Goal: Information Seeking & Learning: Compare options

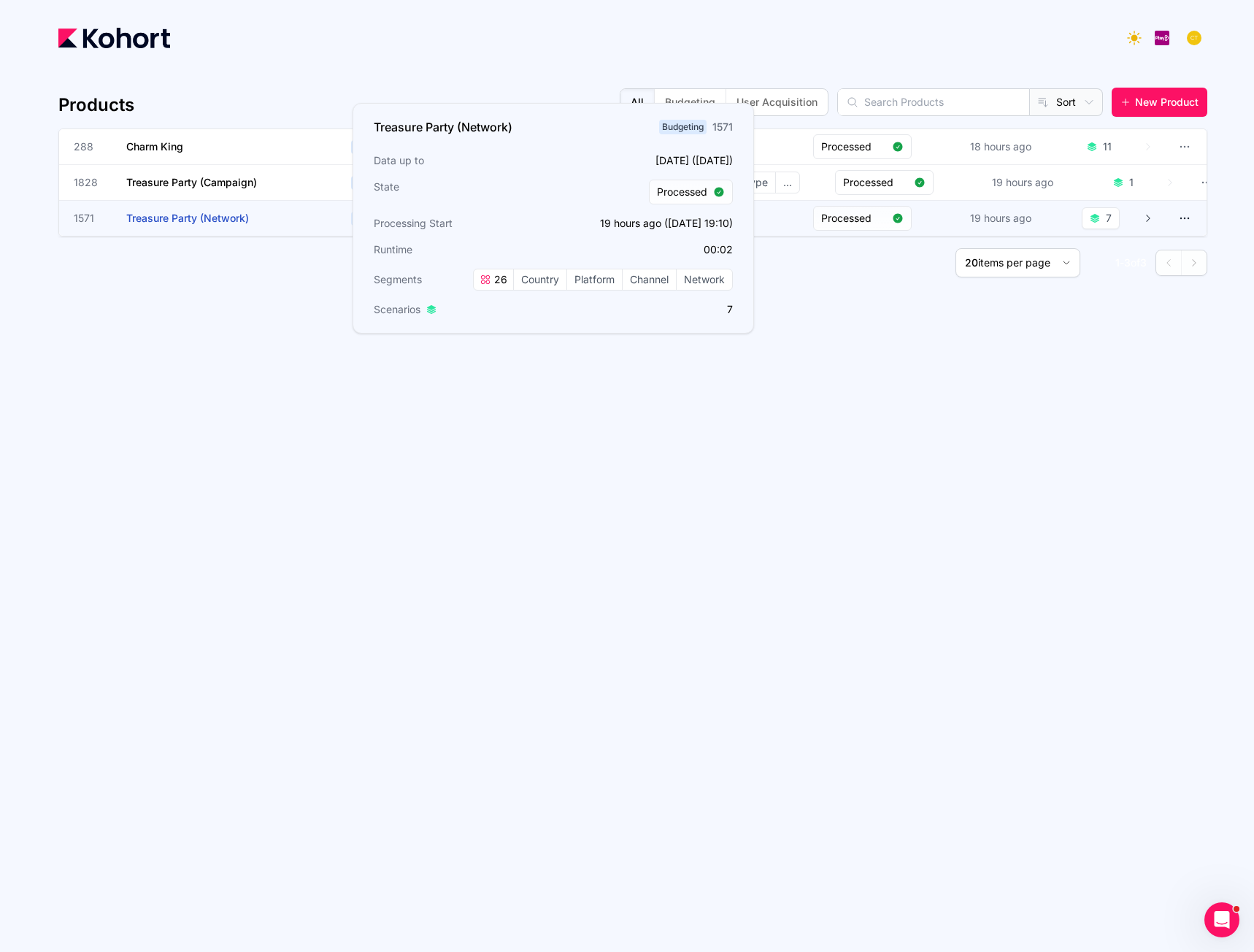
click at [184, 217] on span "Treasure Party (Network)" at bounding box center [187, 217] width 123 height 12
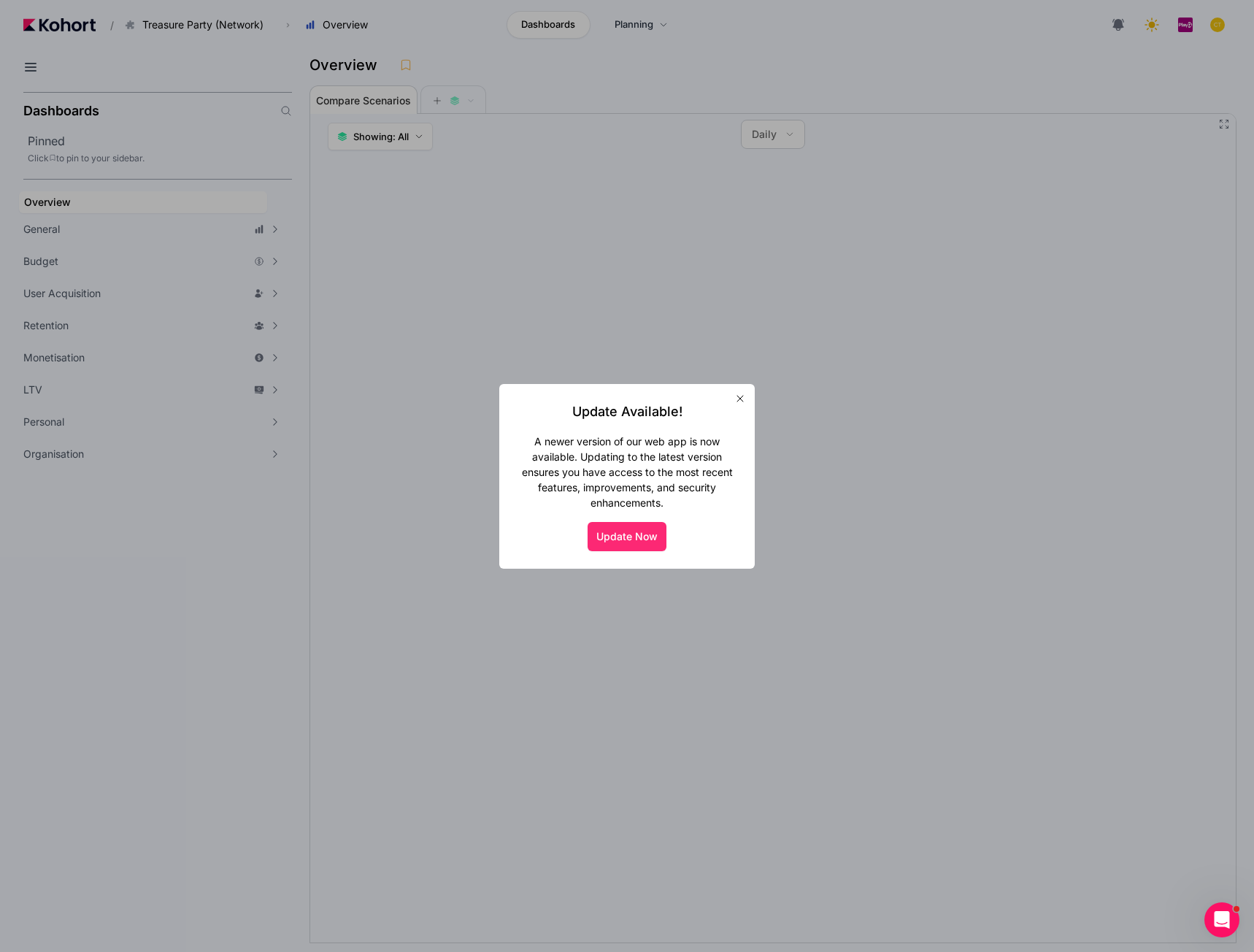
click at [641, 529] on button "Update Now" at bounding box center [627, 537] width 79 height 29
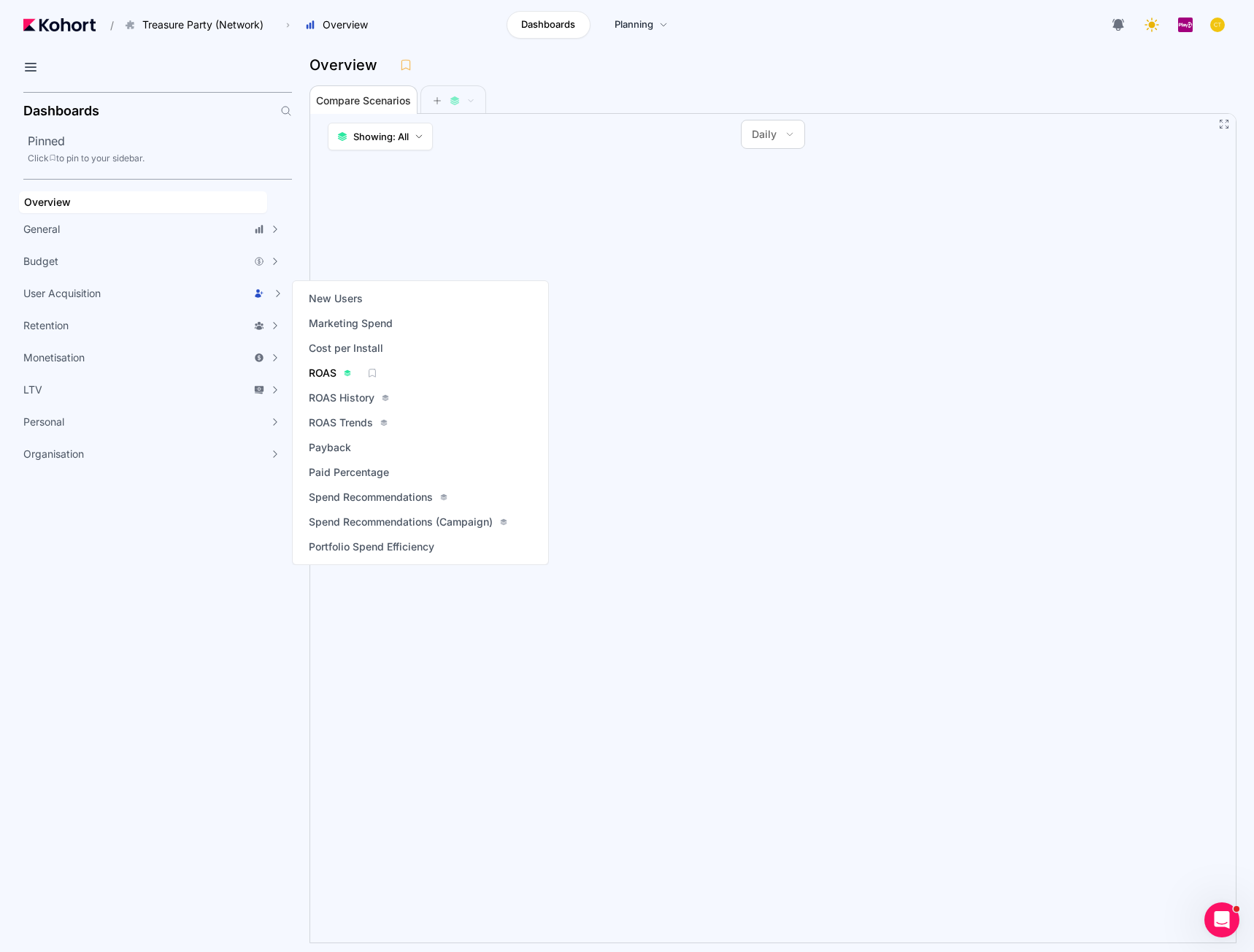
click at [316, 378] on span "ROAS" at bounding box center [322, 373] width 28 height 15
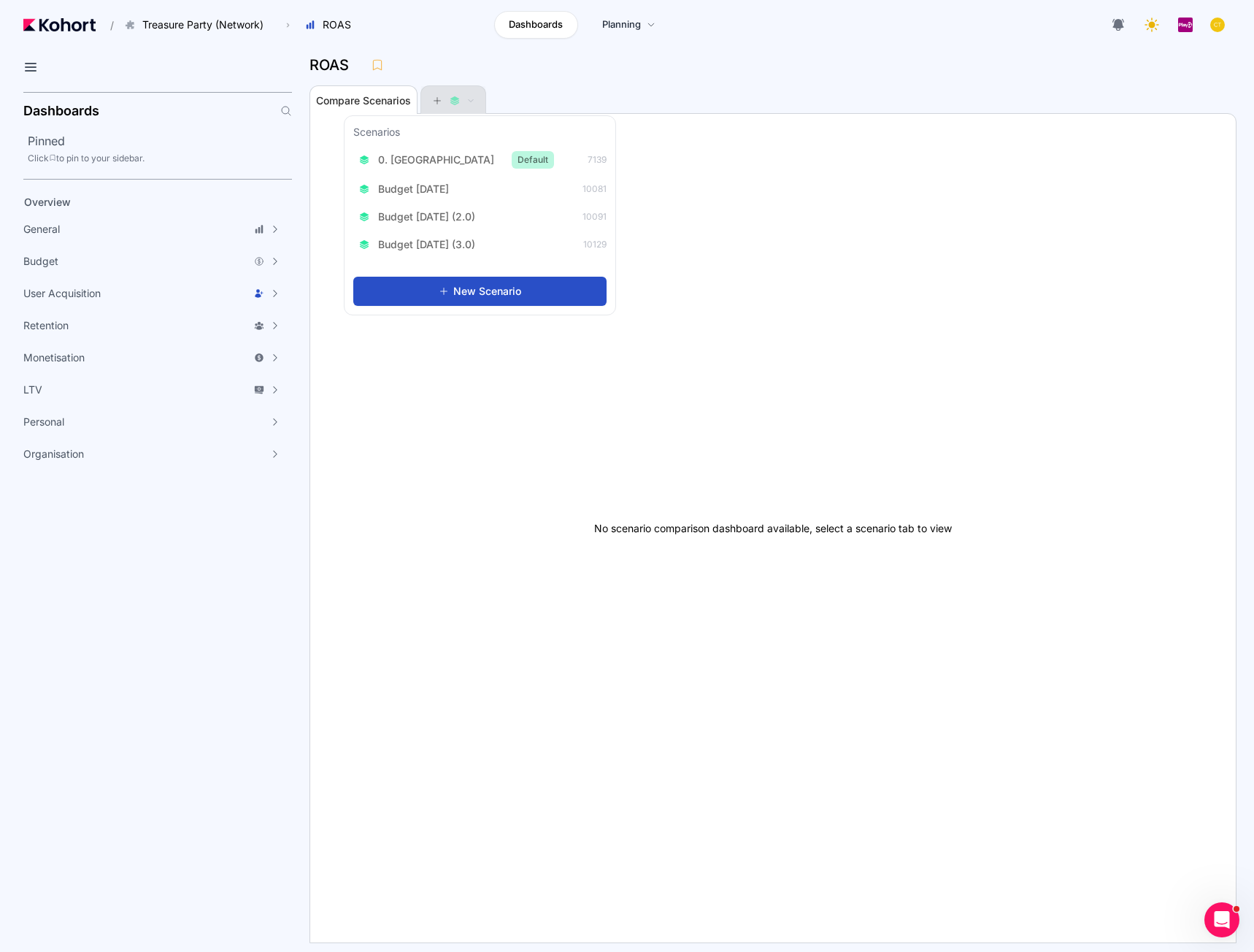
click at [434, 98] on icon at bounding box center [437, 101] width 10 height 10
click at [411, 166] on span "0. Baseline" at bounding box center [436, 159] width 116 height 15
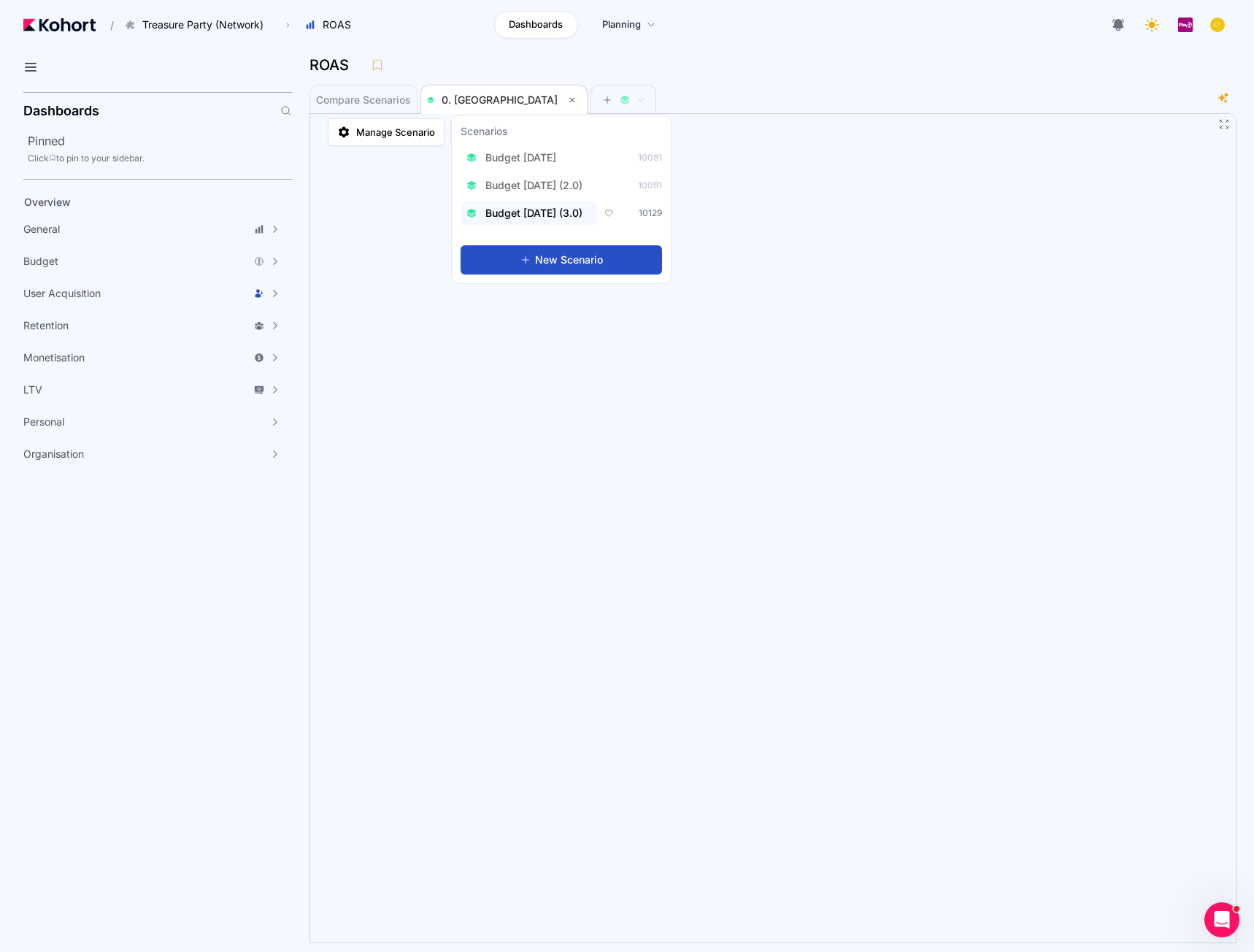
click at [568, 212] on span "Budget Aug 2025 (3.0)" at bounding box center [534, 213] width 97 height 15
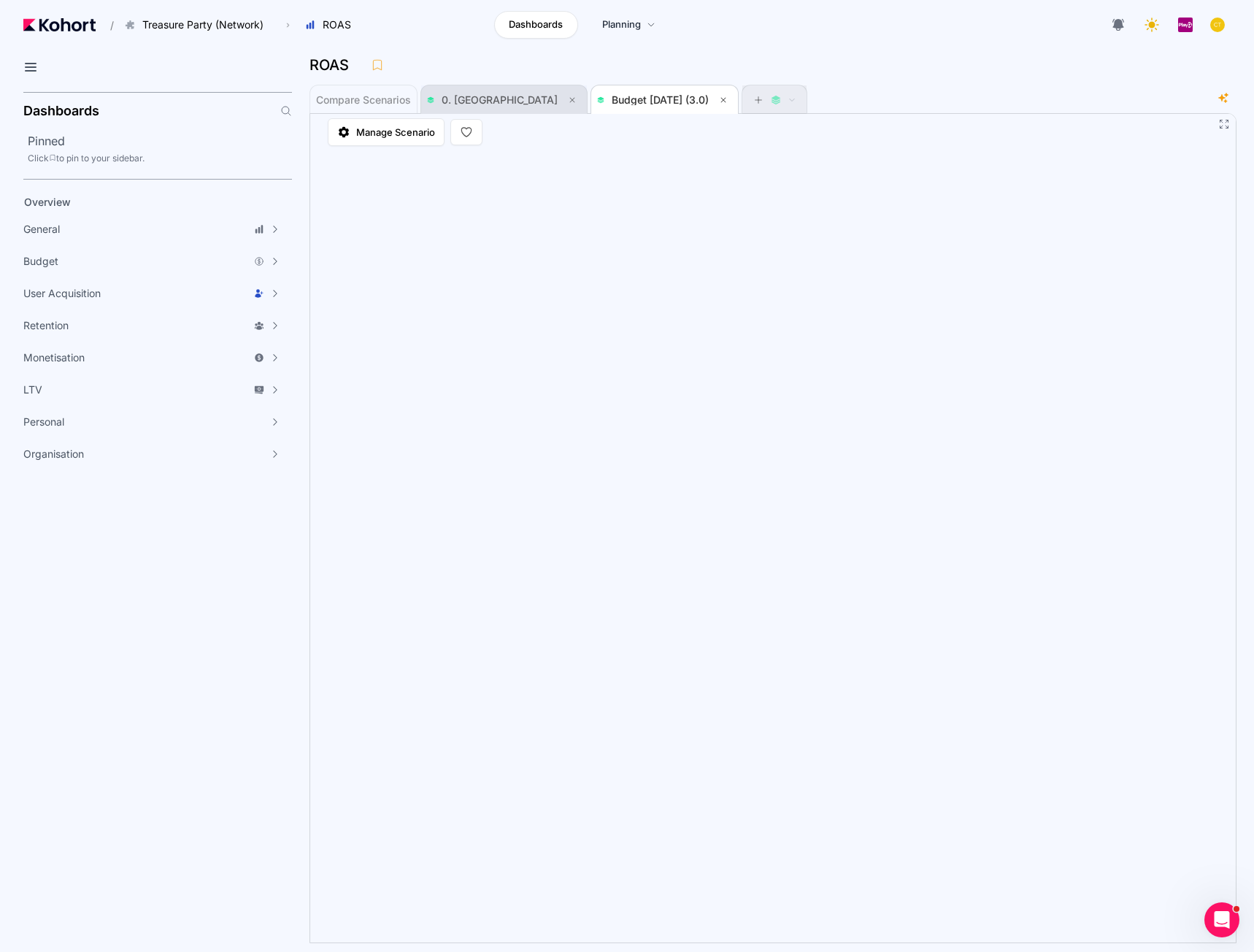
click at [456, 101] on span "0. Baseline" at bounding box center [500, 99] width 116 height 12
click at [612, 97] on span "Budget Aug 2025 (3.0)" at bounding box center [660, 99] width 97 height 12
click at [477, 99] on span "0. Baseline" at bounding box center [500, 99] width 116 height 12
click at [612, 104] on span "Budget Aug 2025 (3.0)" at bounding box center [660, 99] width 97 height 12
click at [475, 89] on span "0. Baseline" at bounding box center [504, 100] width 154 height 29
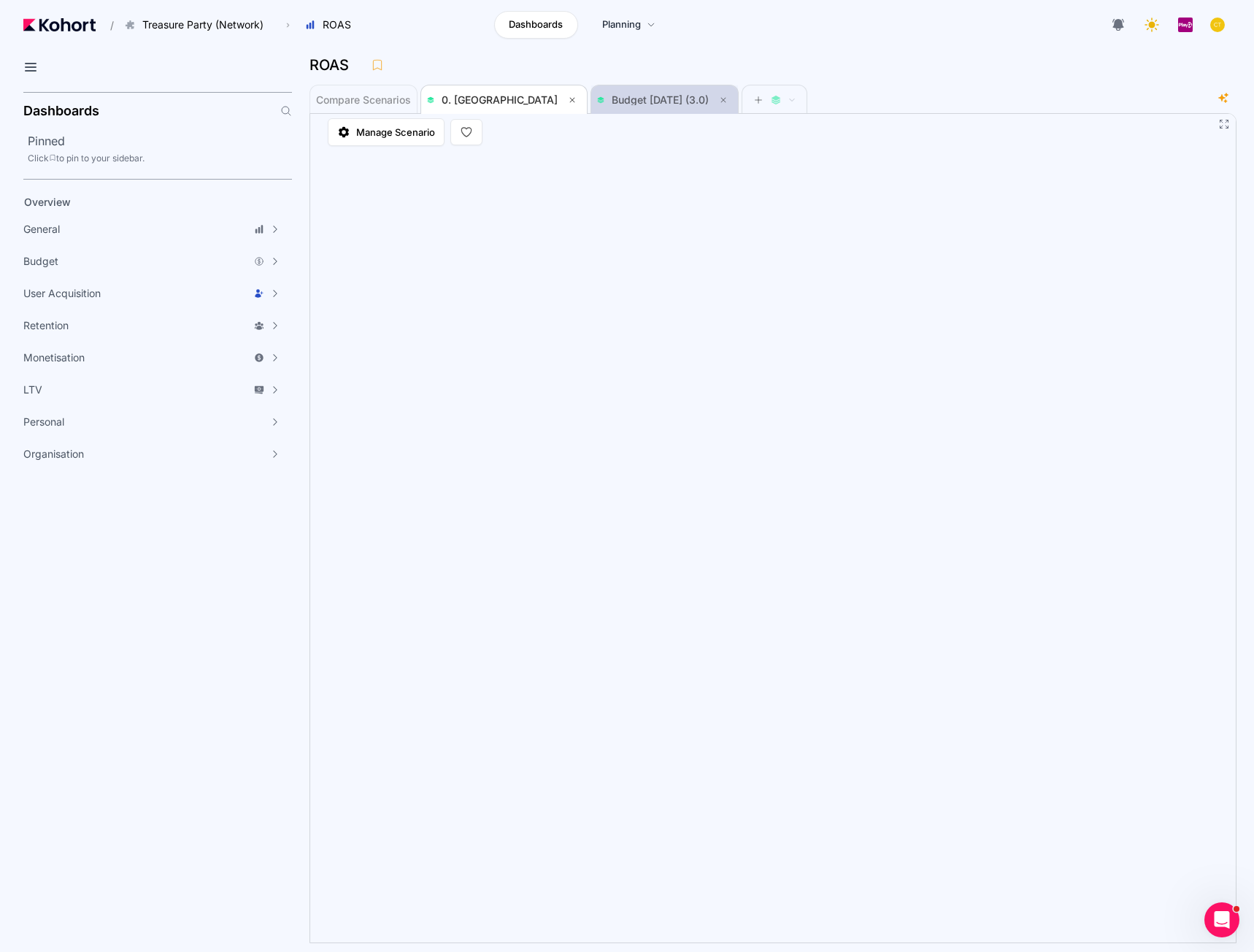
click at [597, 107] on span "Budget Aug 2025 (3.0)" at bounding box center [665, 100] width 135 height 18
click at [464, 104] on span "0. Baseline" at bounding box center [500, 99] width 116 height 12
click at [612, 103] on span "Budget Aug 2025 (3.0)" at bounding box center [660, 99] width 97 height 12
click at [354, 95] on span "Compare Scenarios" at bounding box center [363, 100] width 95 height 10
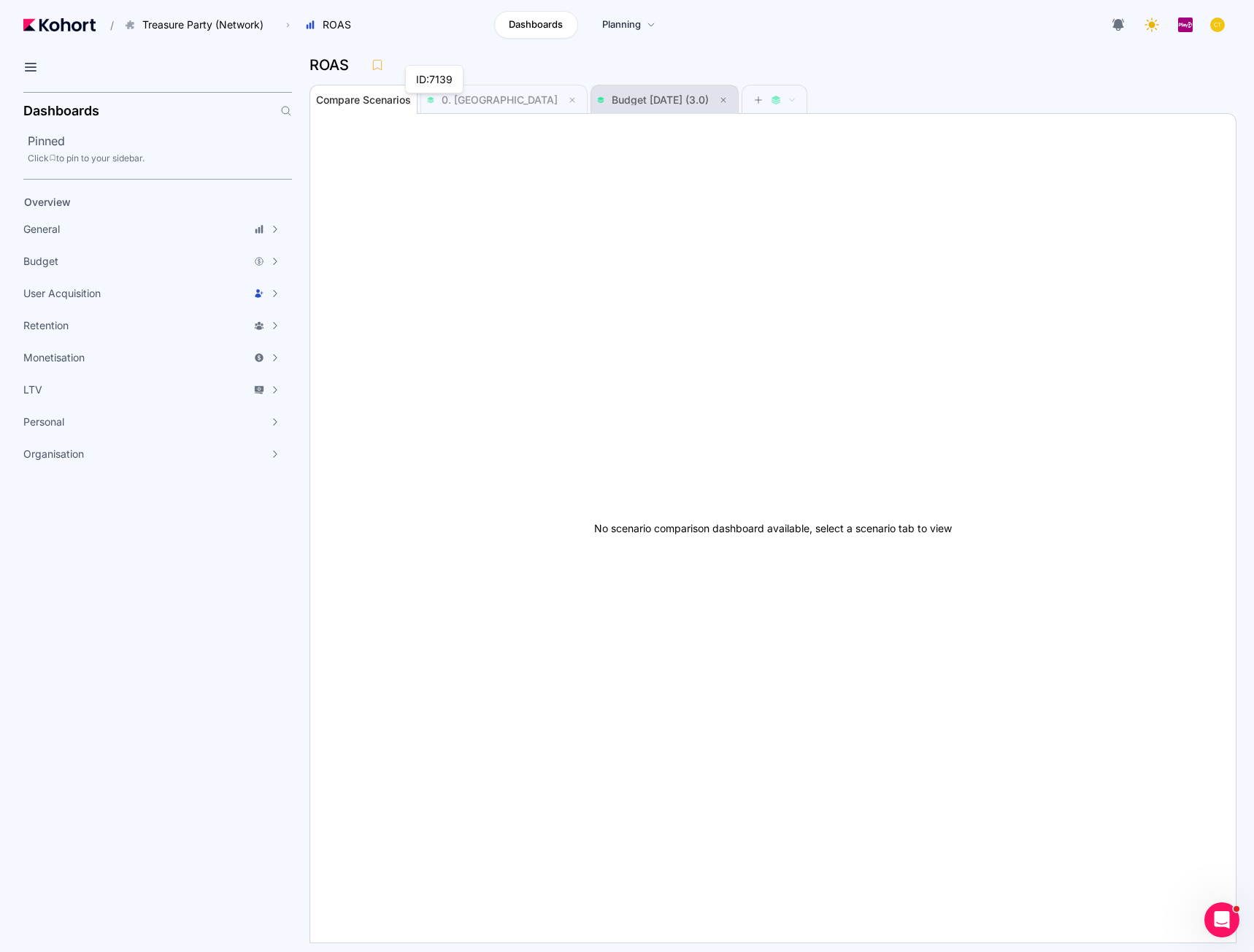
click at [612, 95] on span "Budget Aug 2025 (3.0)" at bounding box center [660, 99] width 97 height 12
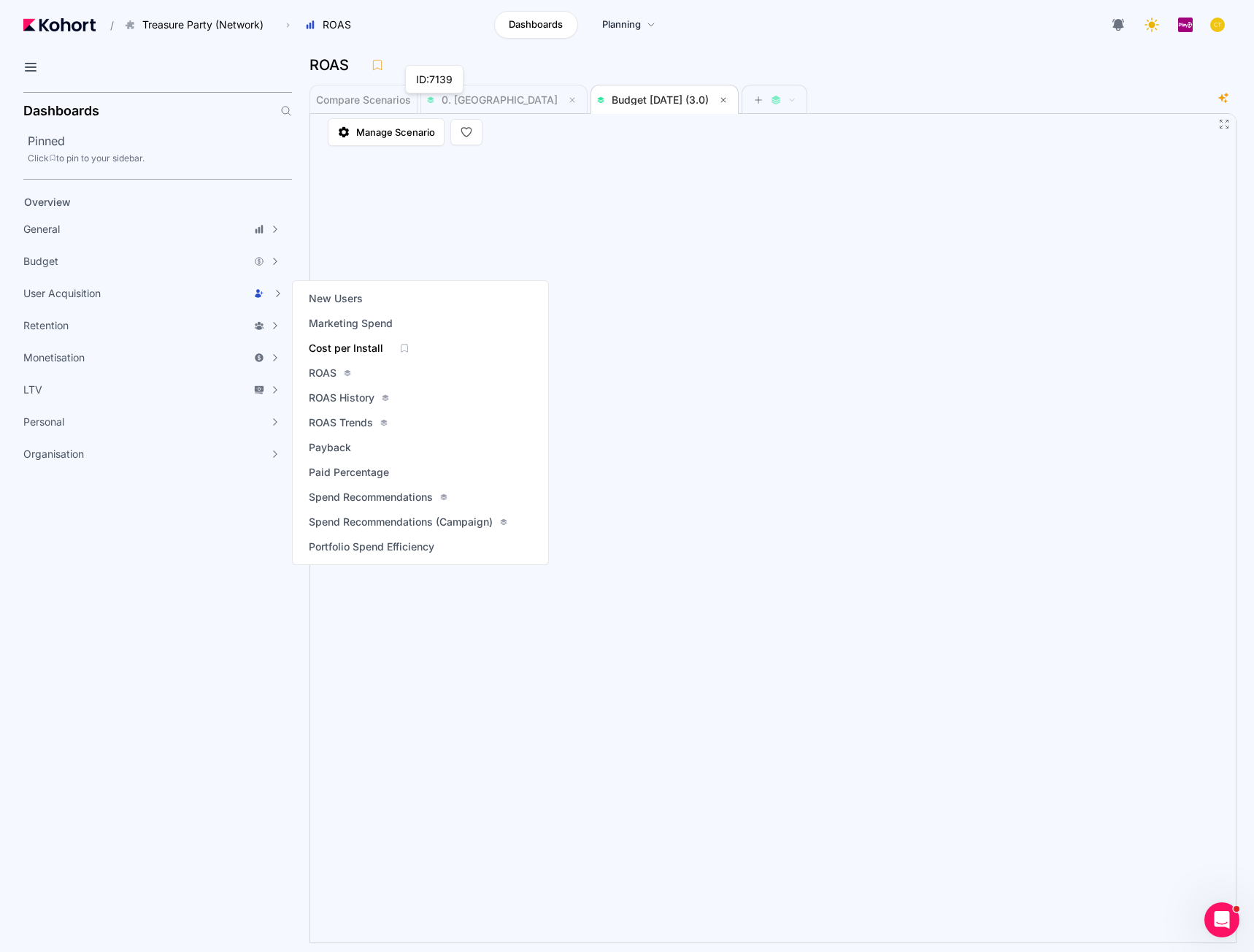
click at [360, 353] on span "Cost per Install" at bounding box center [345, 348] width 74 height 15
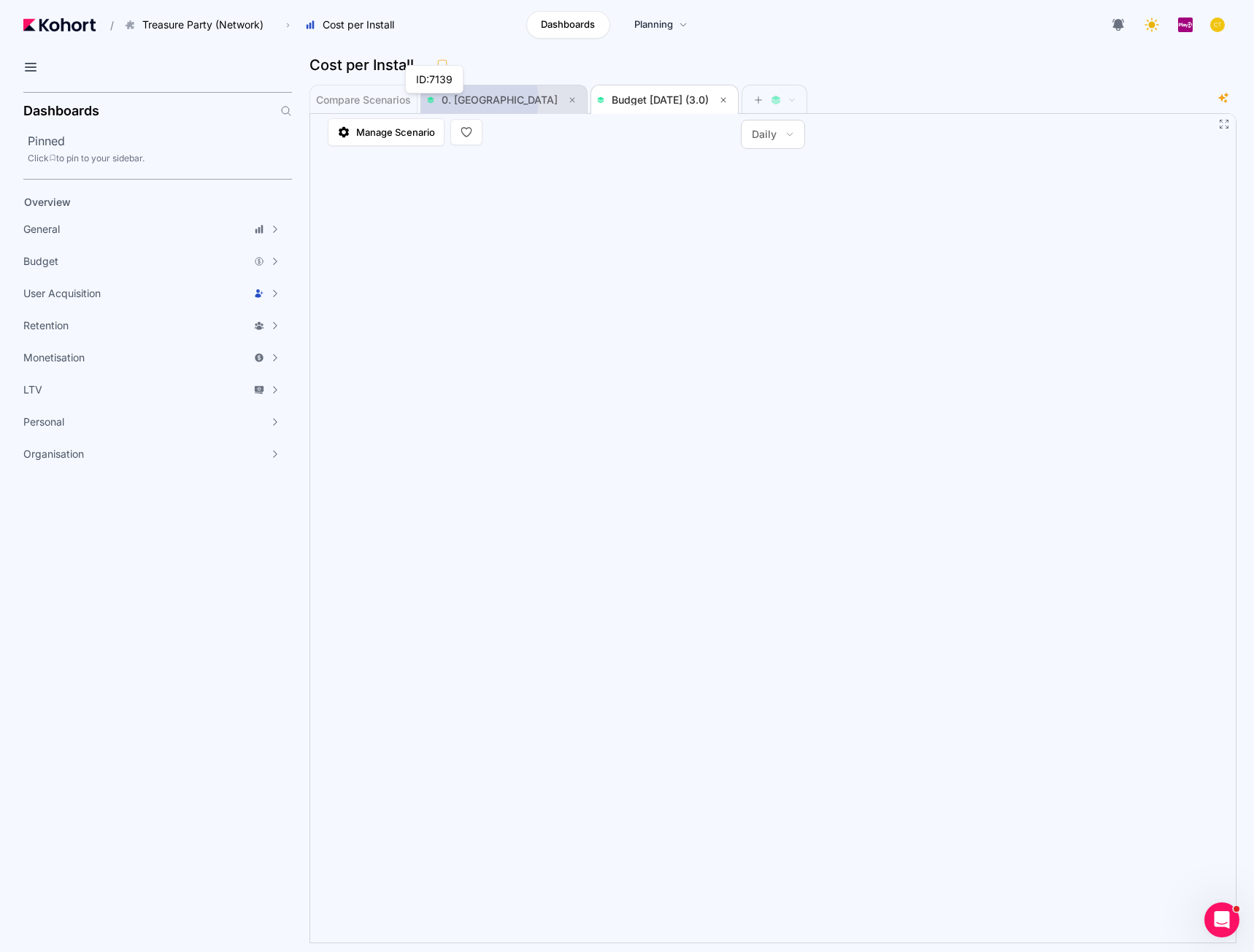
click at [480, 100] on span "0. Baseline" at bounding box center [500, 99] width 116 height 12
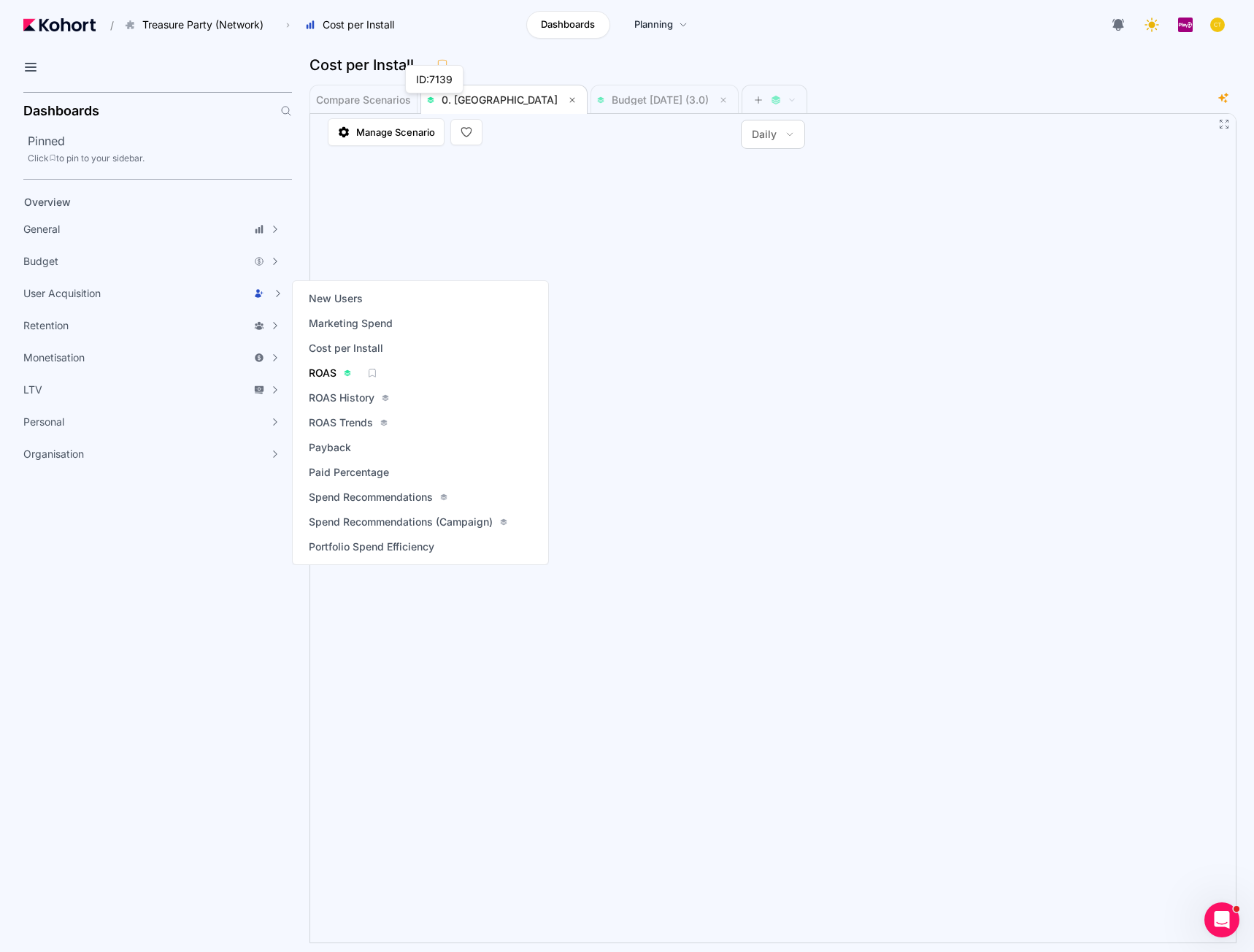
click at [327, 374] on span "ROAS" at bounding box center [322, 373] width 28 height 15
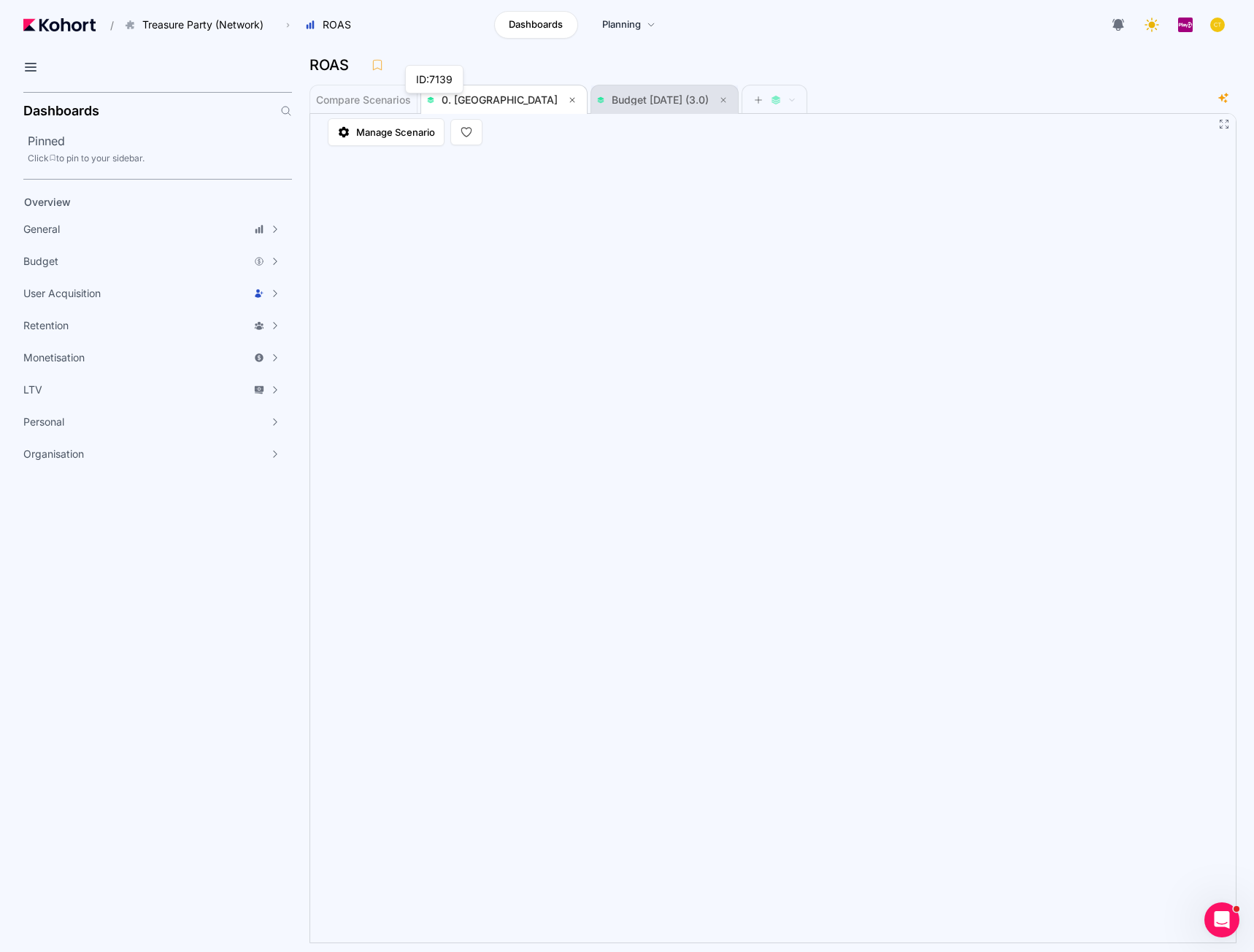
click at [612, 100] on span "Budget Aug 2025 (3.0)" at bounding box center [660, 99] width 97 height 12
click at [466, 92] on span "0. Baseline" at bounding box center [504, 100] width 154 height 18
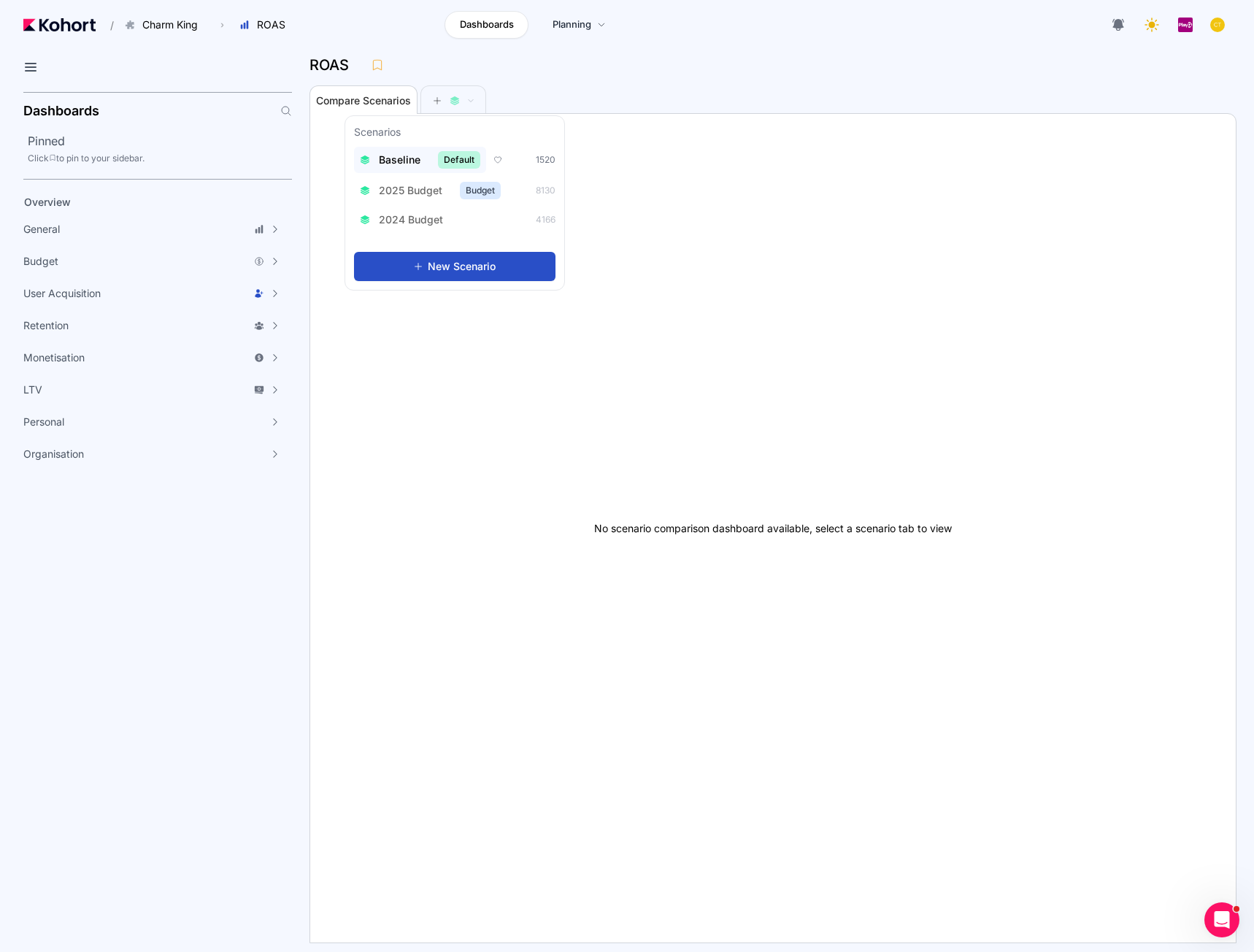
click at [406, 167] on span "Baseline" at bounding box center [400, 160] width 42 height 15
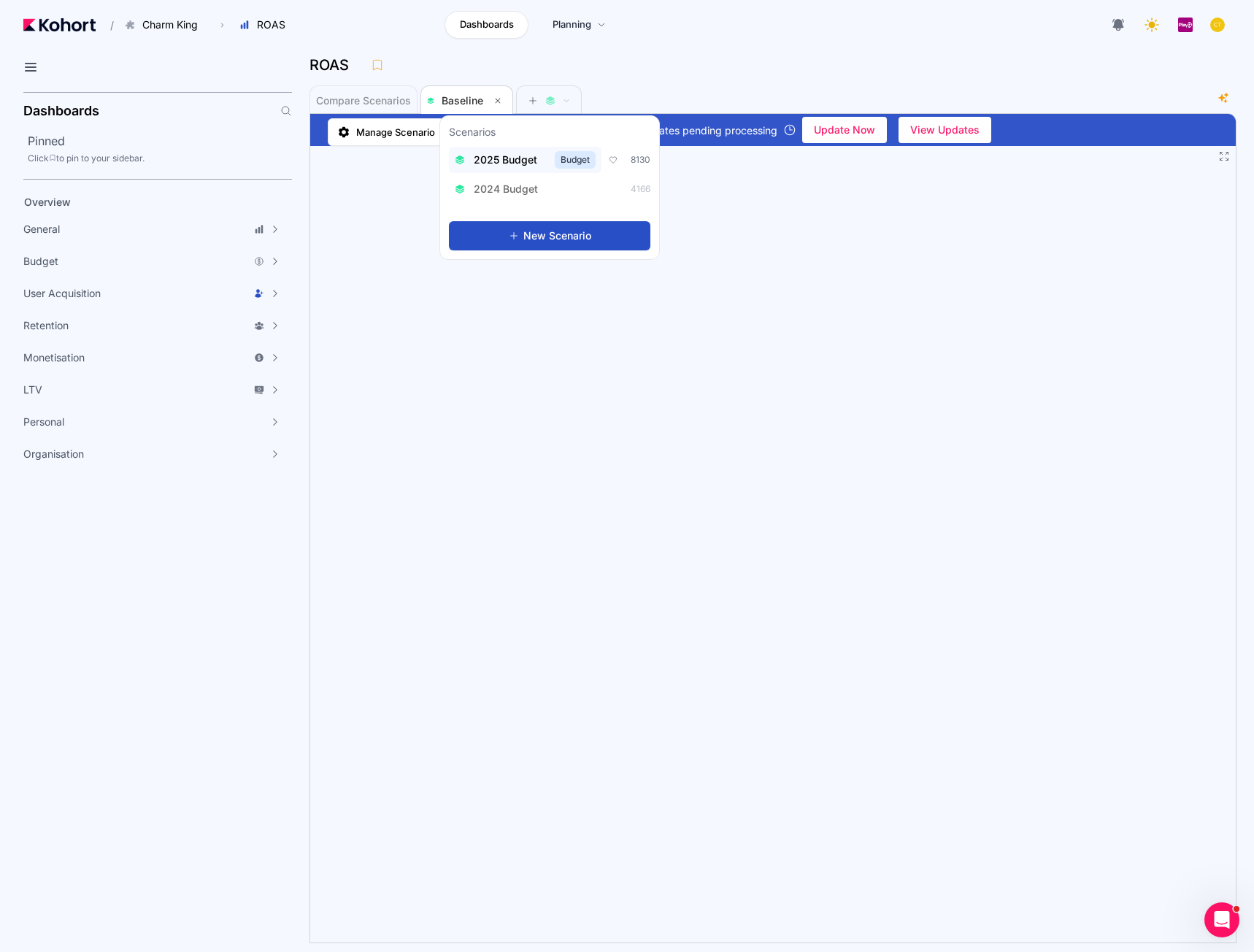
click at [514, 164] on span "2025 Budget" at bounding box center [505, 160] width 63 height 15
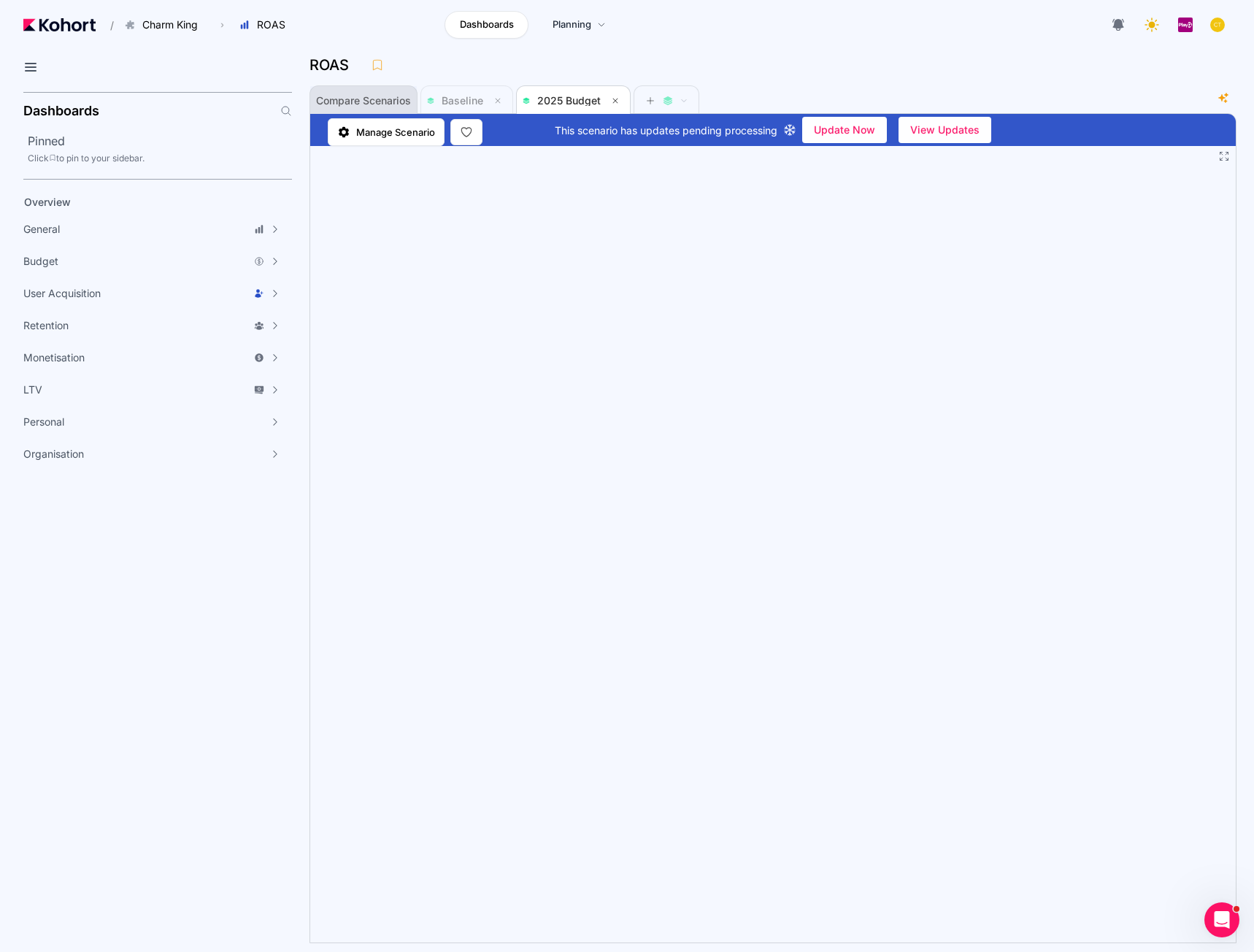
click at [379, 103] on span "Compare Scenarios" at bounding box center [363, 101] width 95 height 10
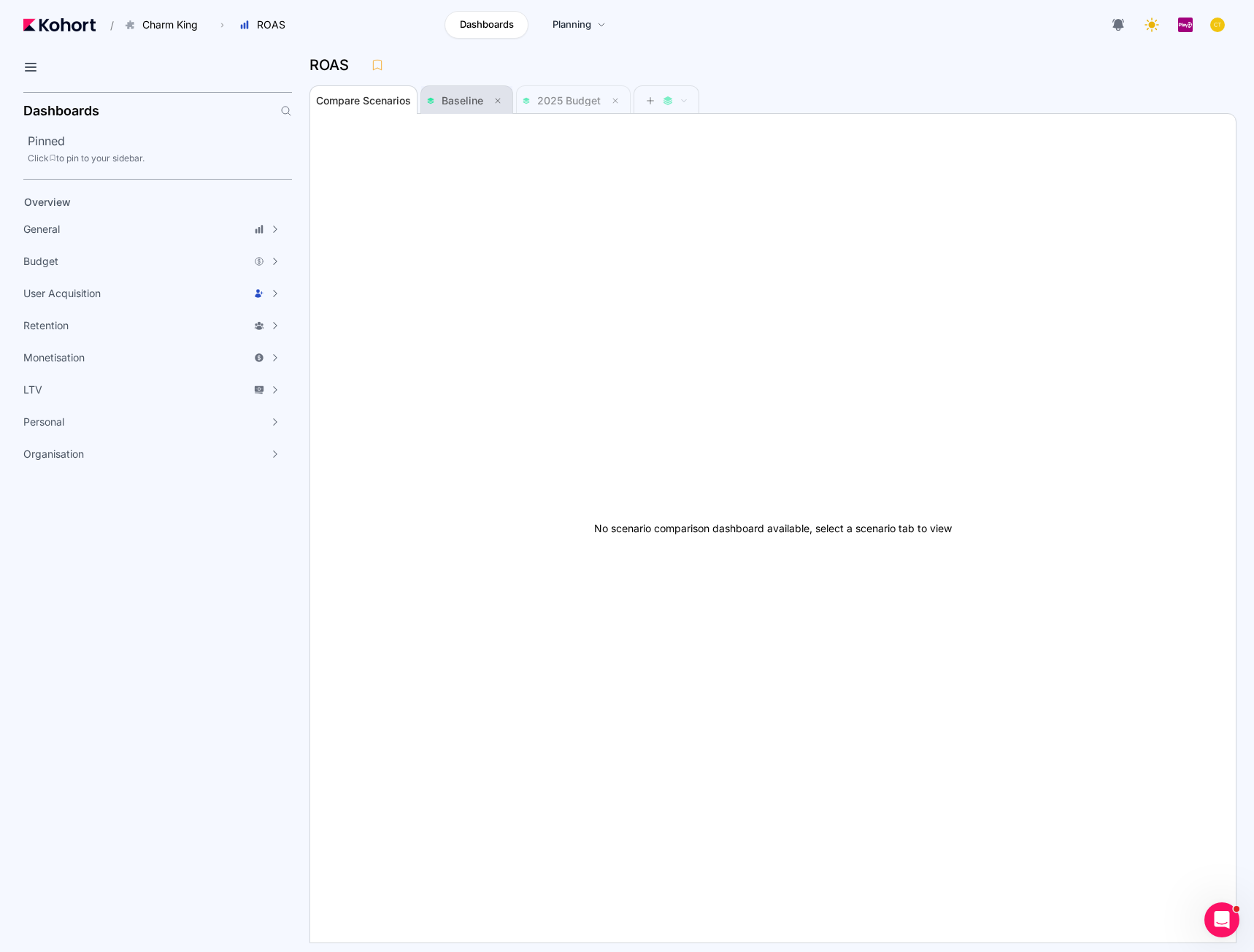
click at [443, 90] on span "Baseline" at bounding box center [466, 101] width 79 height 29
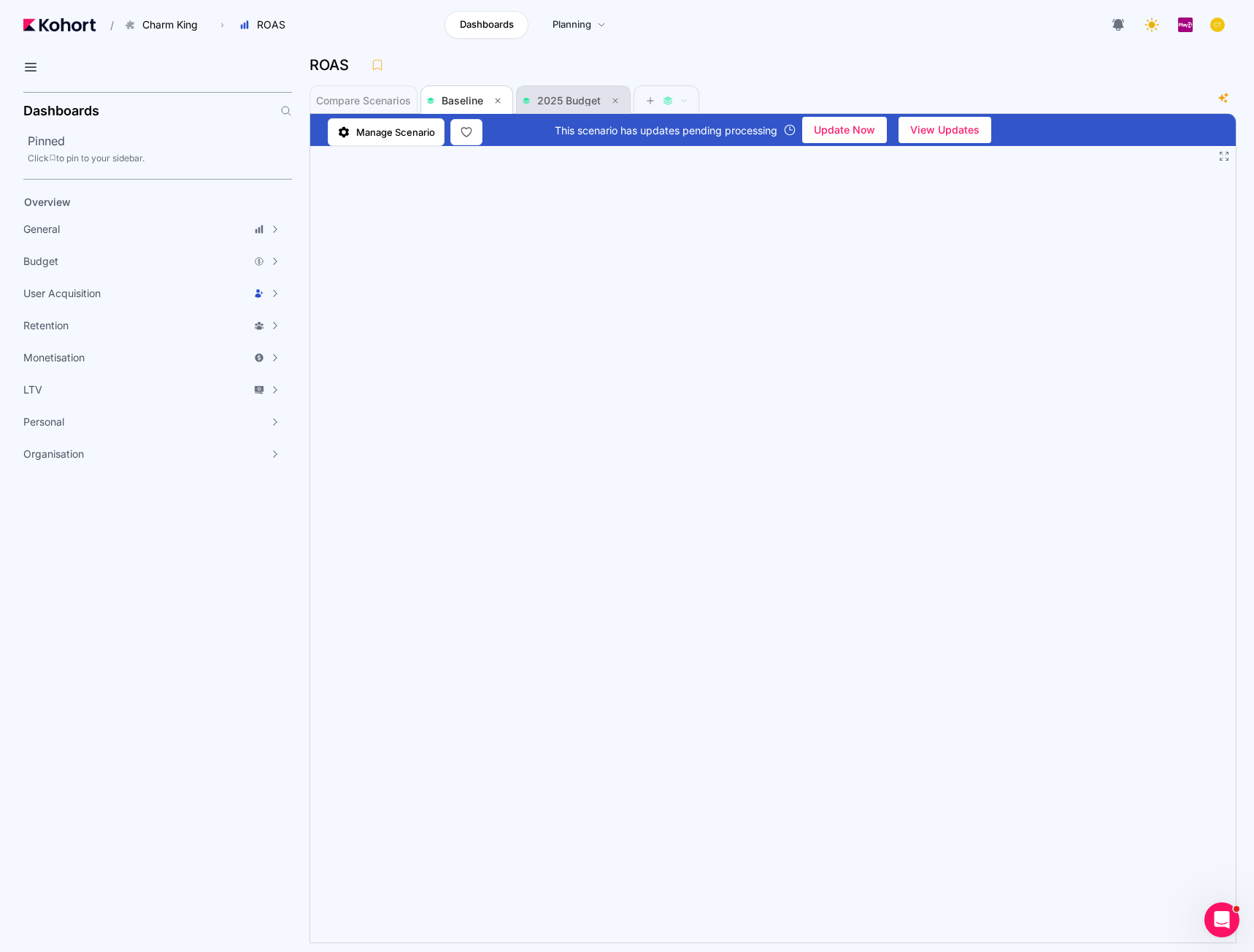
click at [568, 92] on span "2025 Budget" at bounding box center [574, 101] width 101 height 18
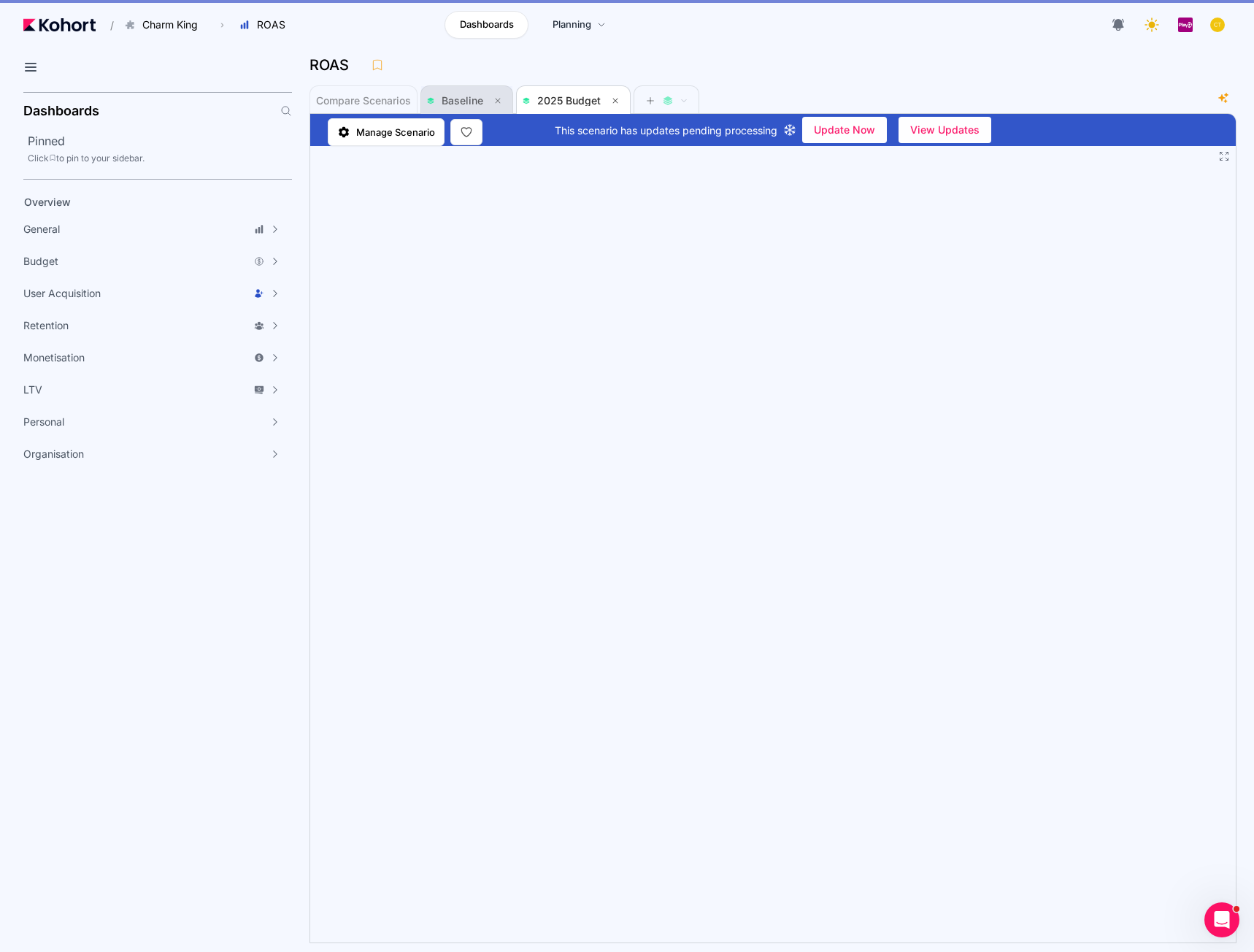
click at [475, 97] on span "Baseline" at bounding box center [462, 100] width 42 height 12
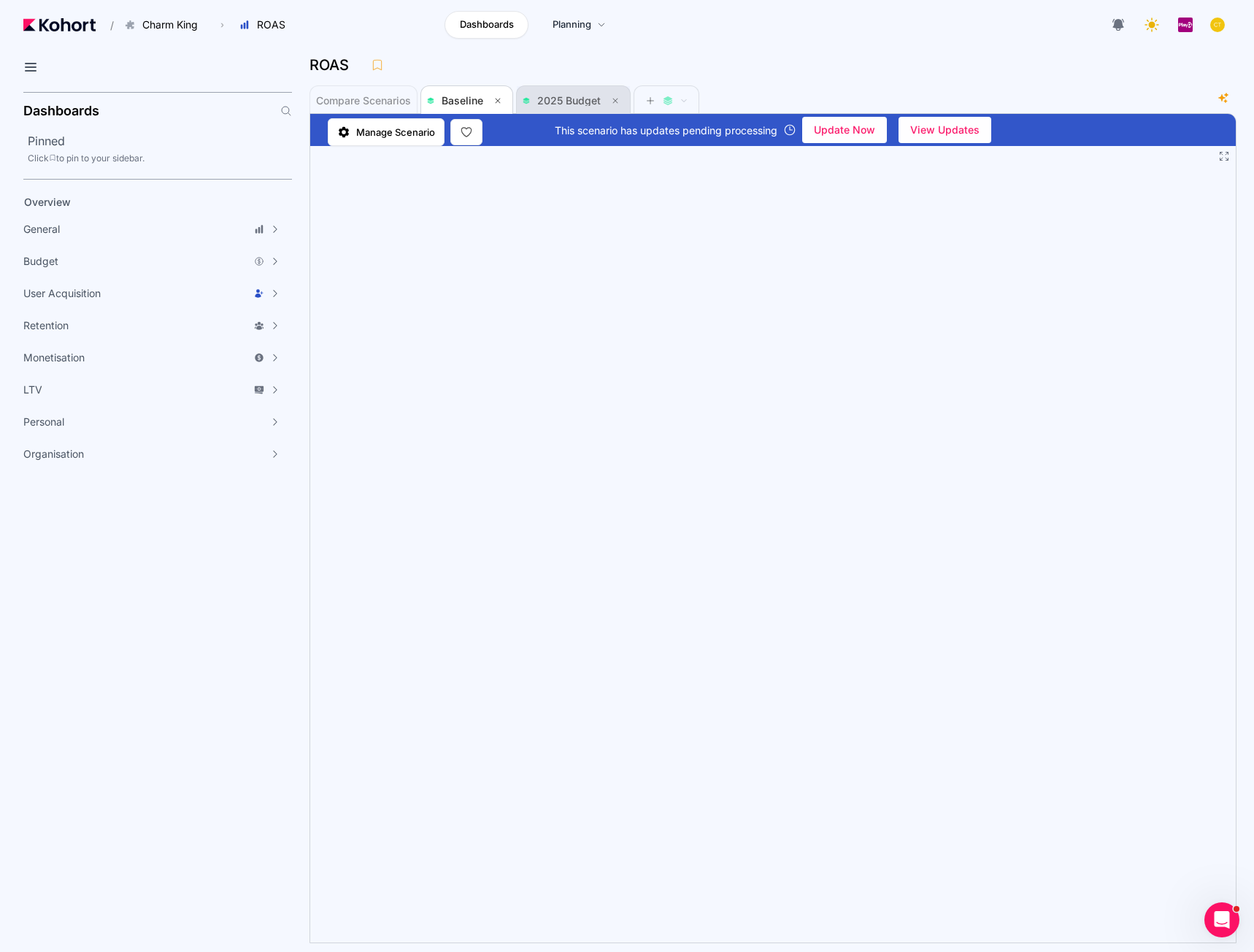
click at [555, 94] on span "2025 Budget" at bounding box center [574, 101] width 101 height 18
click at [459, 96] on span "Baseline" at bounding box center [462, 100] width 42 height 12
click at [561, 95] on span "2025 Budget" at bounding box center [569, 100] width 63 height 12
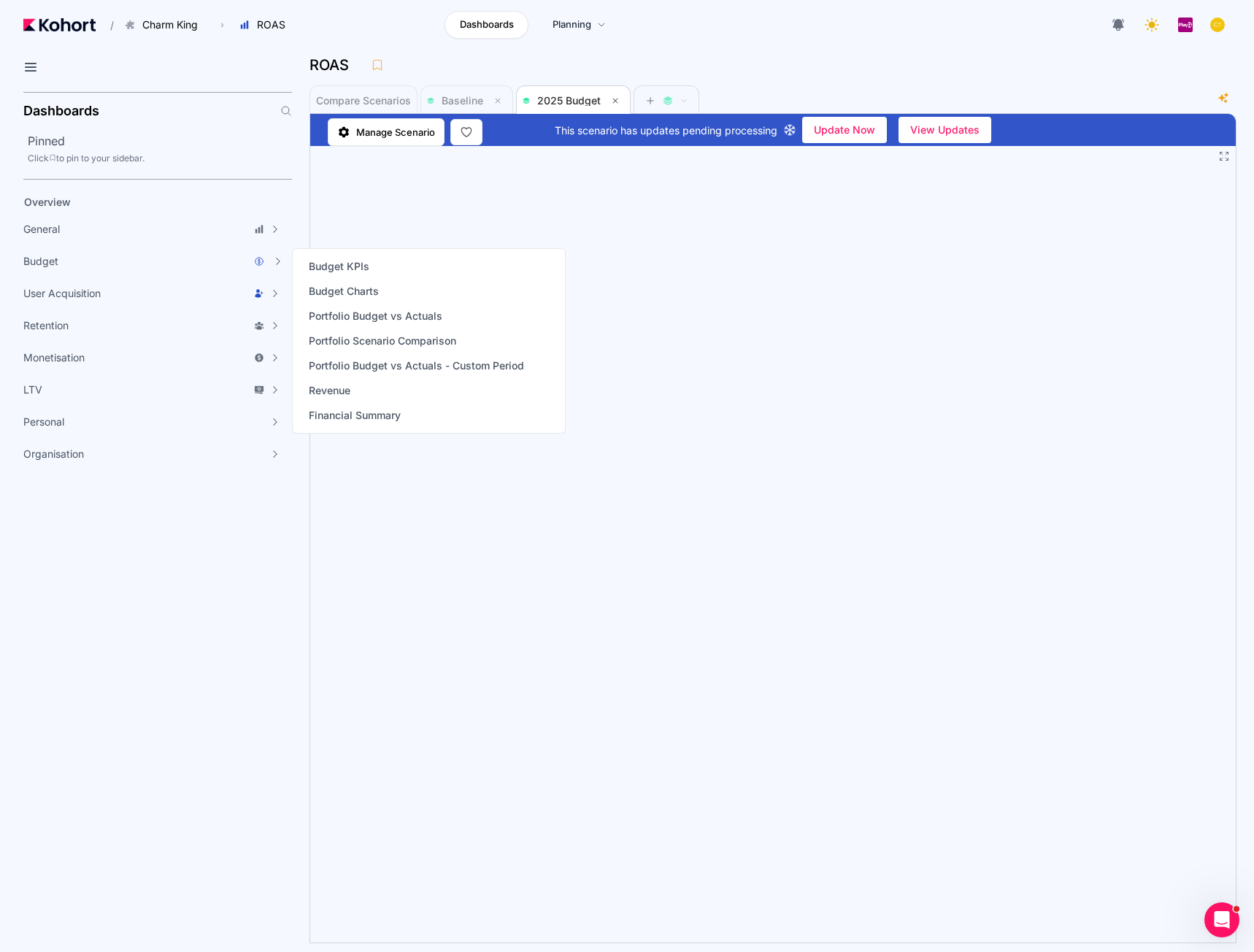
click at [342, 277] on div "Budget KPIs Budget Charts Portfolio Budget vs Actuals Portfolio Scenario Compar…" at bounding box center [428, 341] width 258 height 178
click at [342, 267] on span "Budget KPIs" at bounding box center [339, 267] width 60 height 15
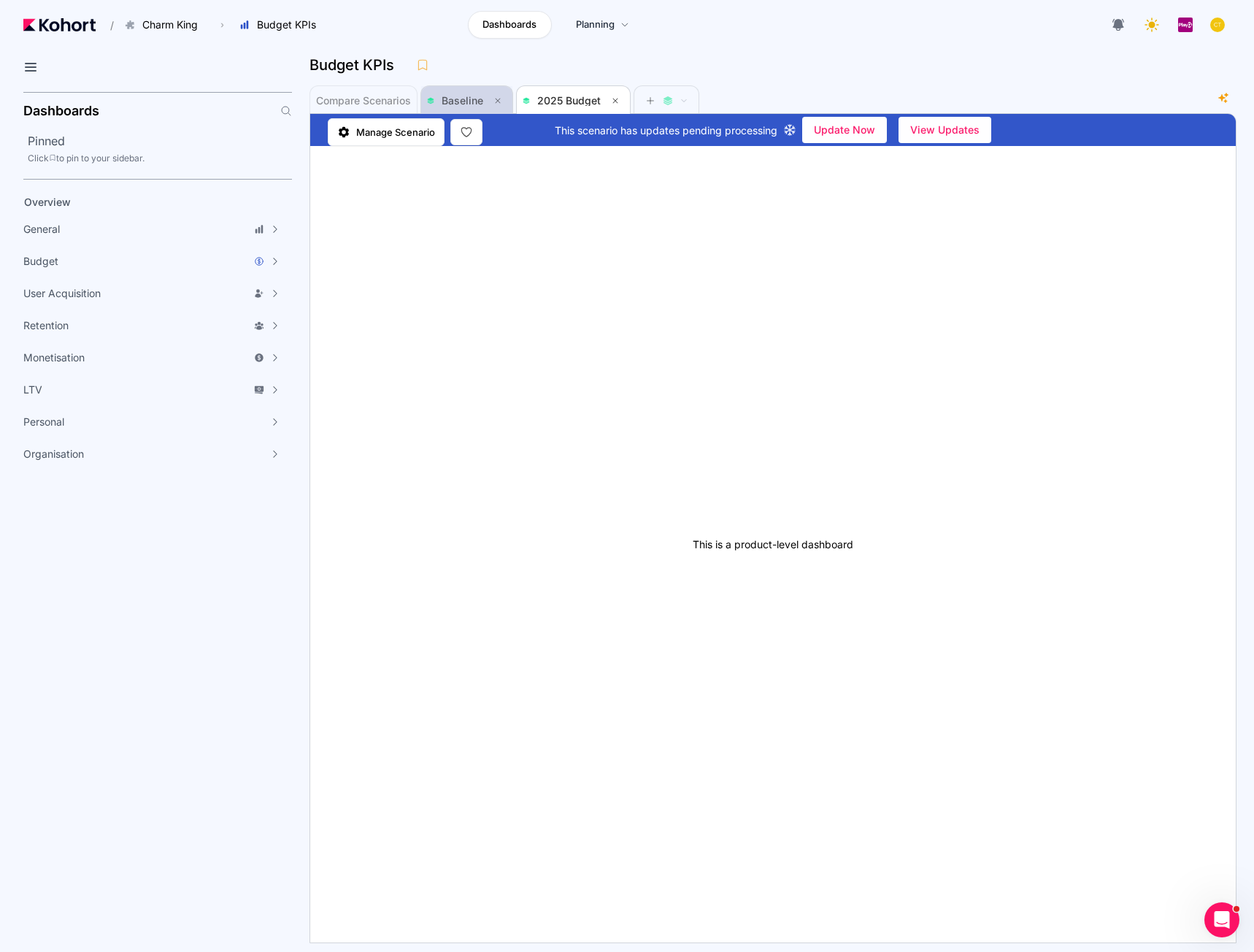
click at [469, 97] on span "Baseline" at bounding box center [462, 100] width 42 height 12
click at [550, 99] on span "2025 Budget" at bounding box center [569, 100] width 63 height 12
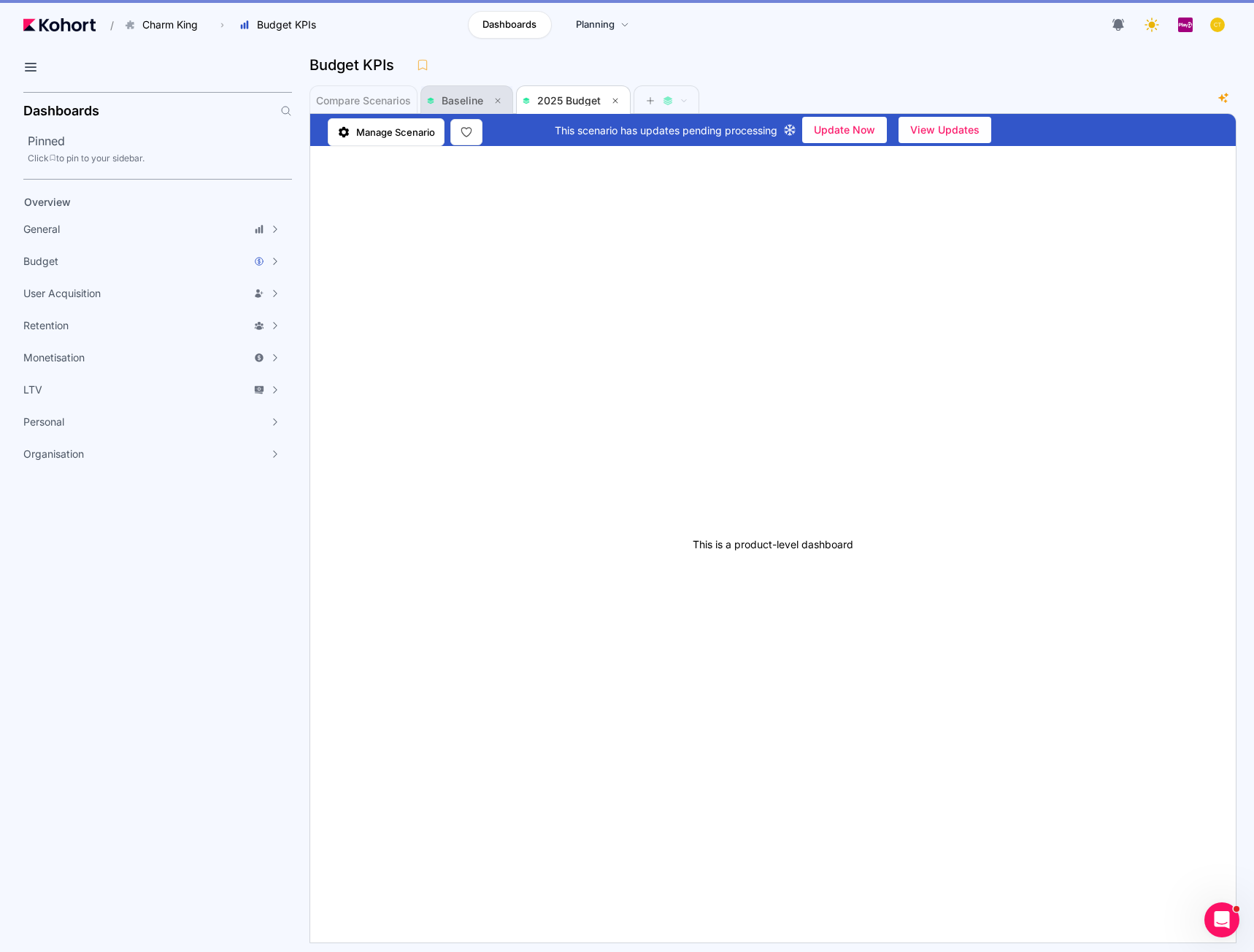
click at [479, 96] on span "Baseline" at bounding box center [462, 100] width 42 height 12
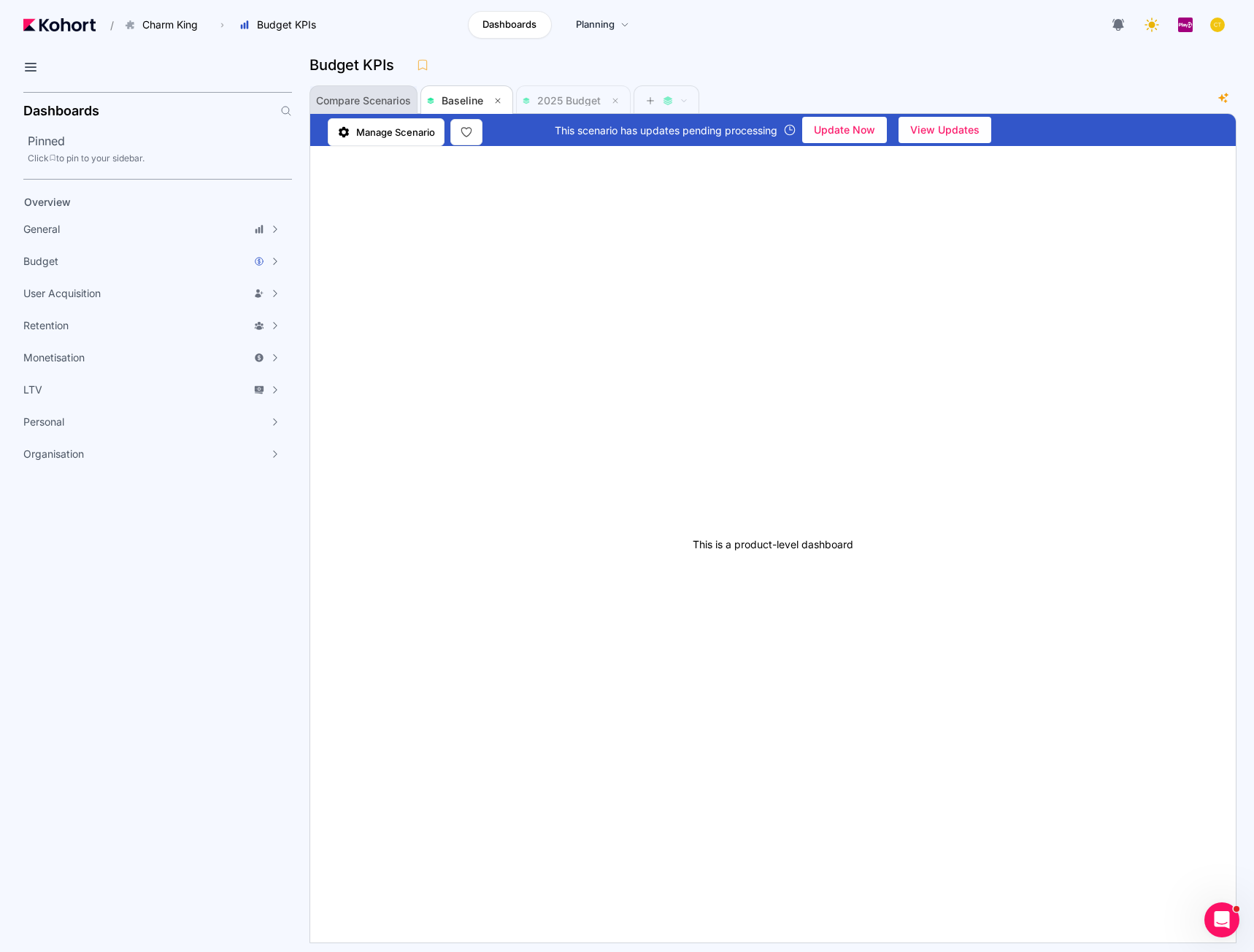
click at [363, 108] on span "Compare Scenarios" at bounding box center [363, 101] width 95 height 29
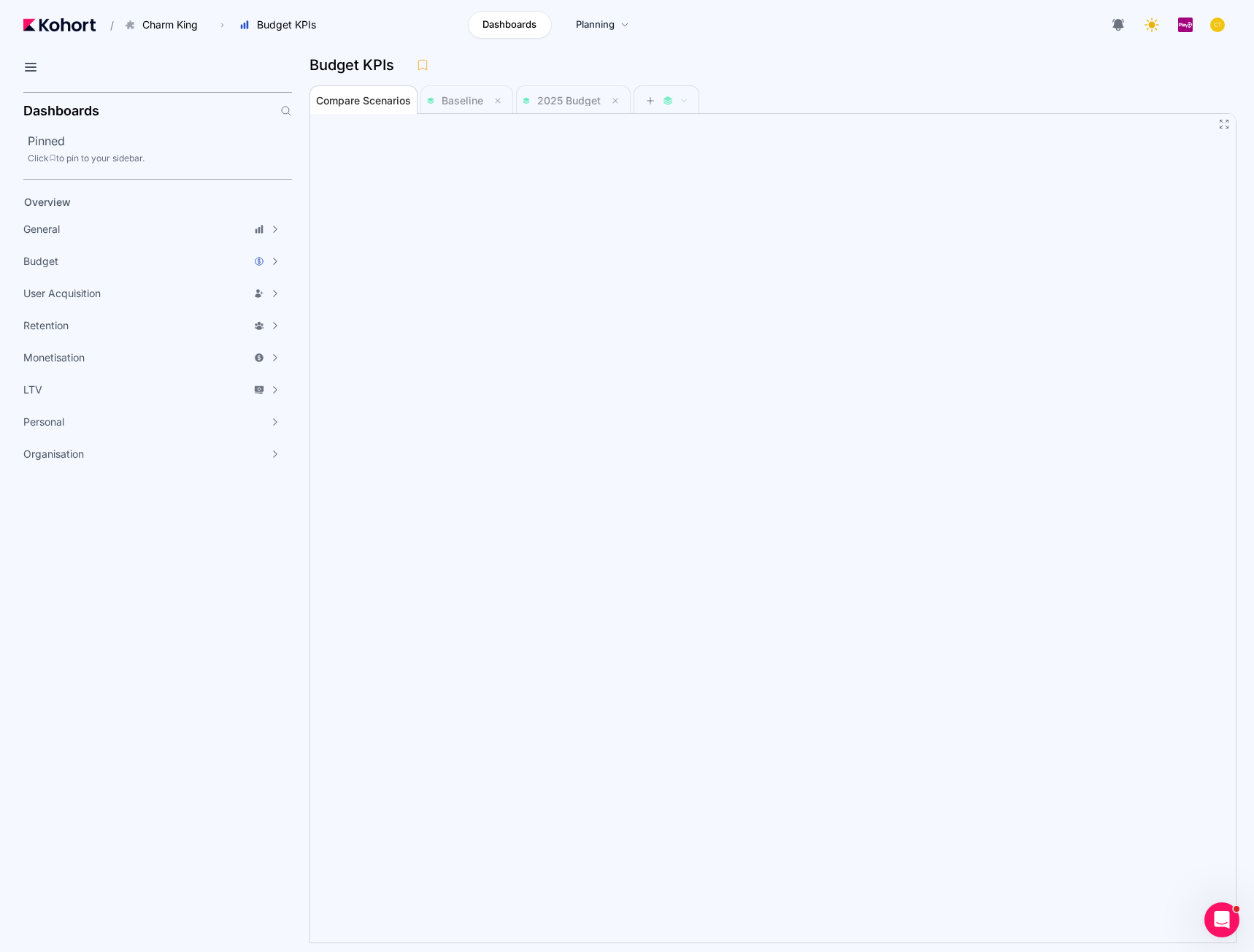
scroll to position [1, 0]
